Goal: Task Accomplishment & Management: Use online tool/utility

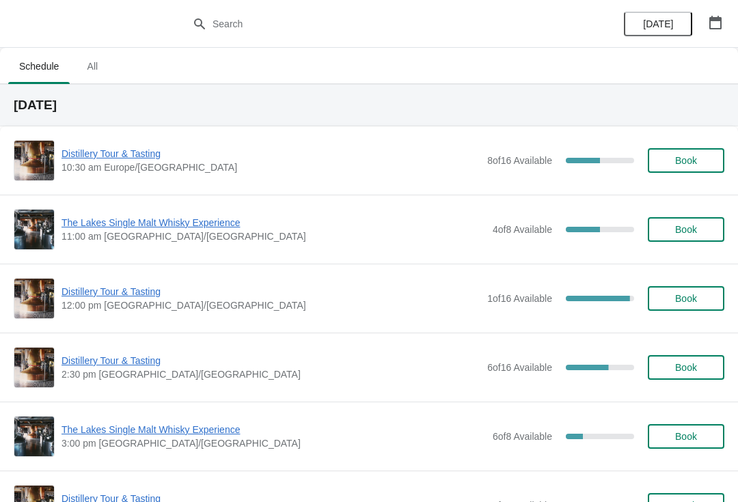
click at [169, 227] on span "The Lakes Single Malt Whisky Experience" at bounding box center [273, 223] width 424 height 14
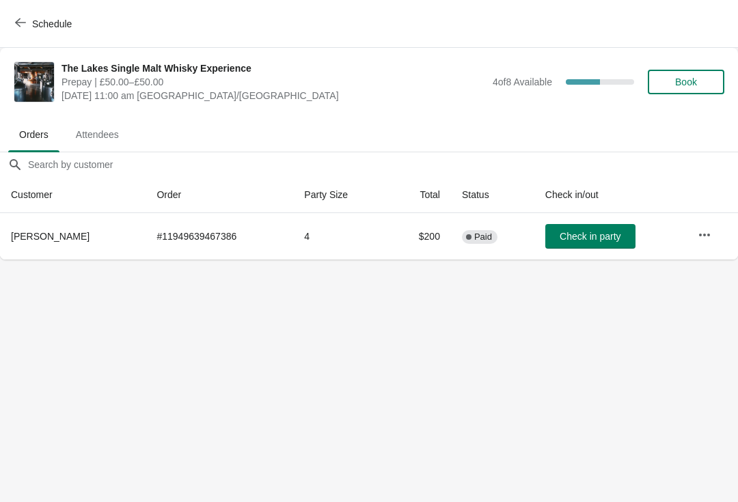
click at [701, 242] on button "button" at bounding box center [704, 235] width 25 height 25
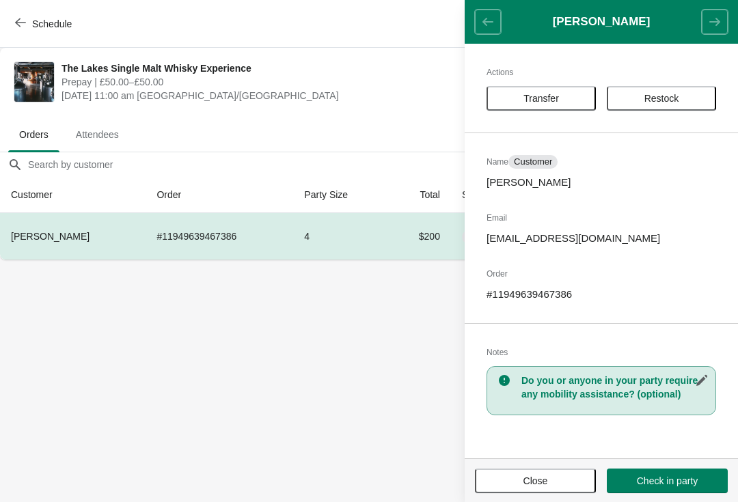
click at [553, 487] on button "Close" at bounding box center [535, 481] width 121 height 25
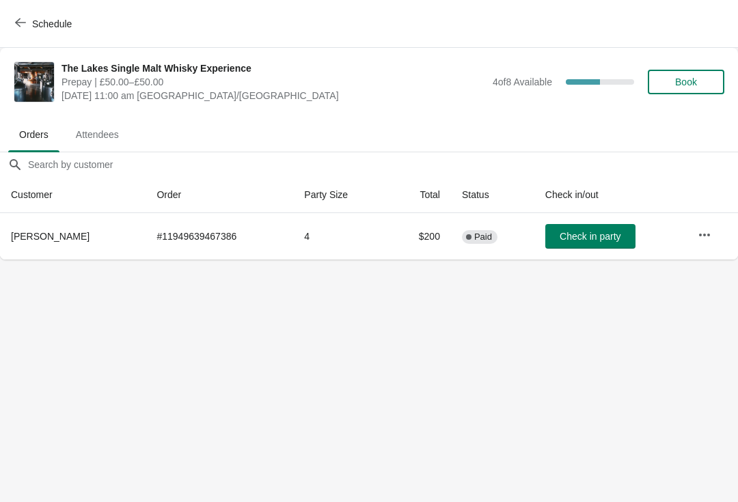
click at [33, 27] on span "Schedule" at bounding box center [52, 23] width 40 height 11
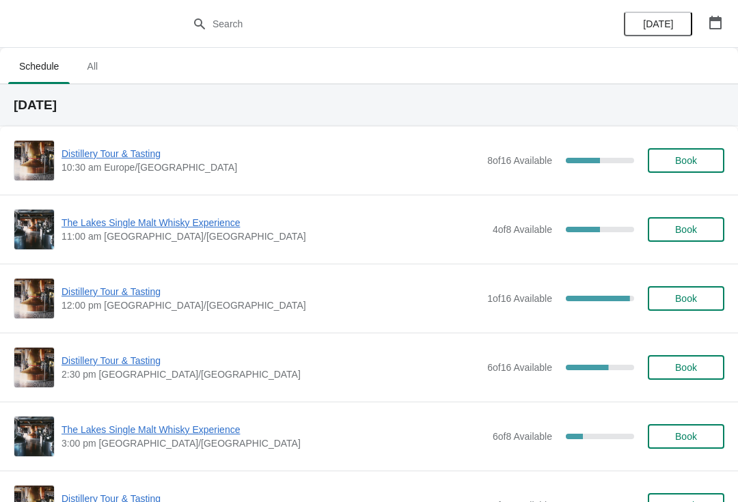
click at [161, 431] on span "The Lakes Single Malt Whisky Experience" at bounding box center [273, 430] width 424 height 14
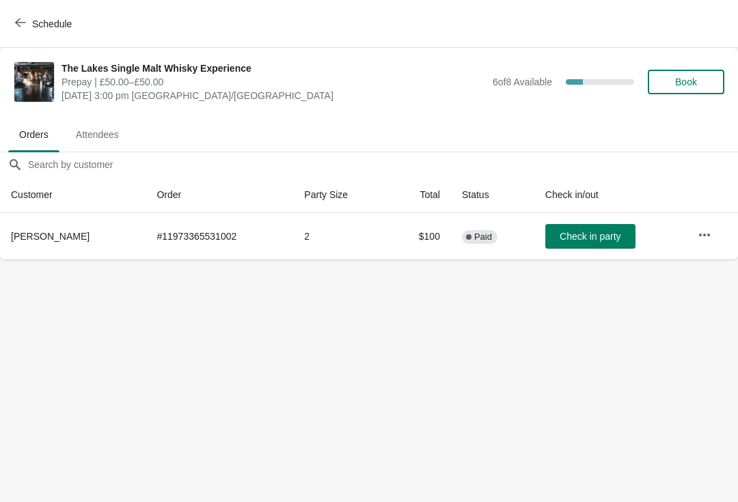
click at [710, 242] on button "button" at bounding box center [704, 235] width 25 height 25
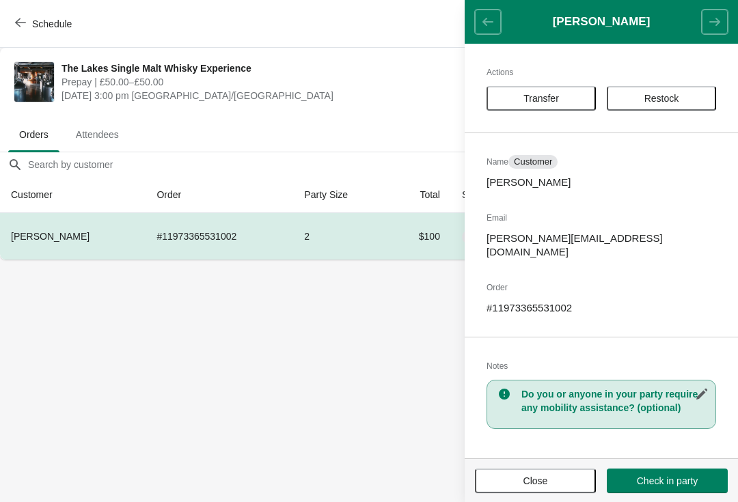
click at [547, 491] on button "Close" at bounding box center [535, 481] width 121 height 25
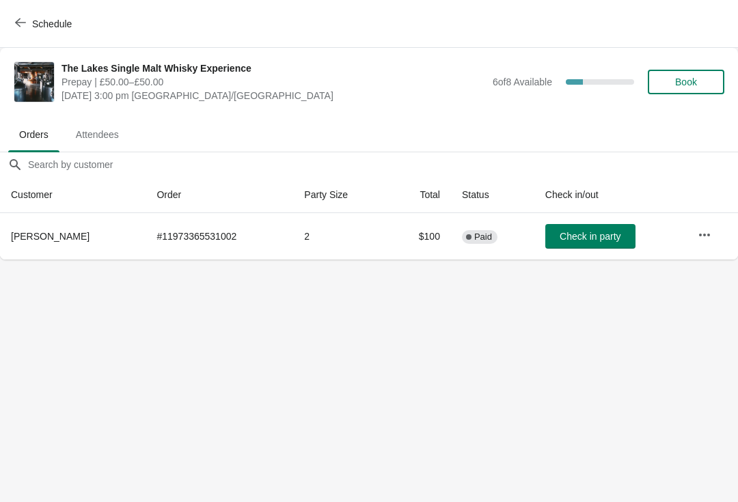
click at [27, 16] on button "Schedule" at bounding box center [45, 24] width 76 height 25
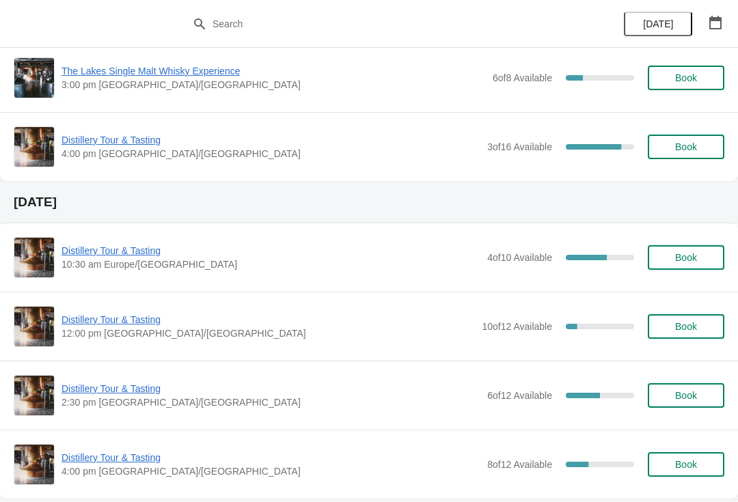
scroll to position [399, 0]
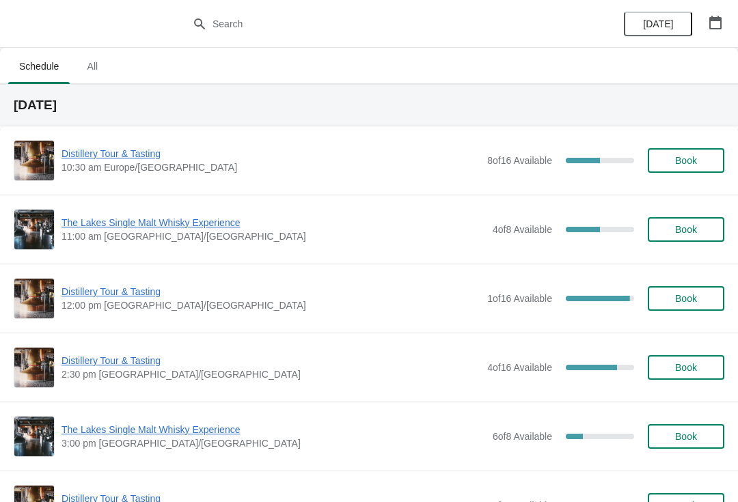
click at [147, 150] on span "Distillery Tour & Tasting" at bounding box center [270, 154] width 419 height 14
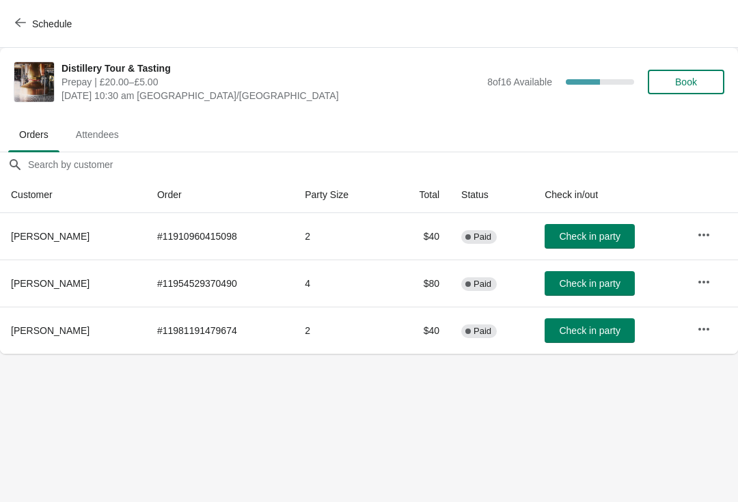
click at [607, 326] on span "Check in party" at bounding box center [589, 330] width 61 height 11
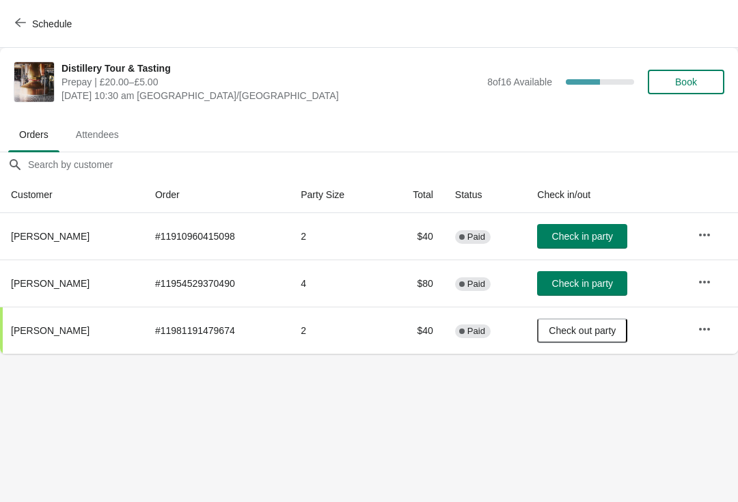
click at [585, 231] on span "Check in party" at bounding box center [582, 236] width 61 height 11
